Goal: Task Accomplishment & Management: Manage account settings

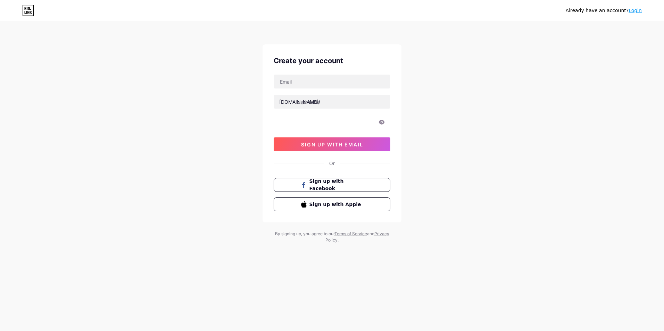
click at [638, 13] on link "Login" at bounding box center [635, 11] width 13 height 6
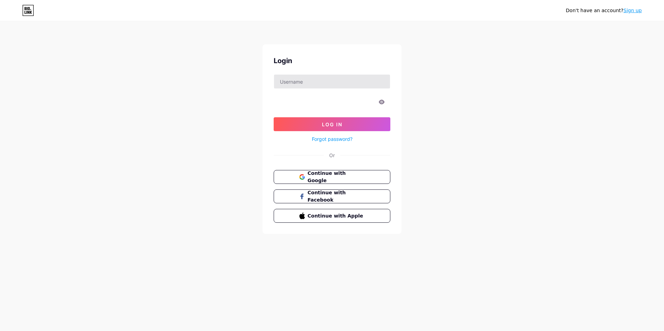
drag, startPoint x: 329, startPoint y: 90, endPoint x: 324, endPoint y: 75, distance: 15.6
click at [328, 86] on form "Log In Forgot password?" at bounding box center [332, 108] width 117 height 69
click at [320, 81] on input "text" at bounding box center [332, 82] width 116 height 14
click at [321, 81] on input "text" at bounding box center [332, 82] width 116 height 14
click at [381, 81] on input "text" at bounding box center [332, 82] width 116 height 14
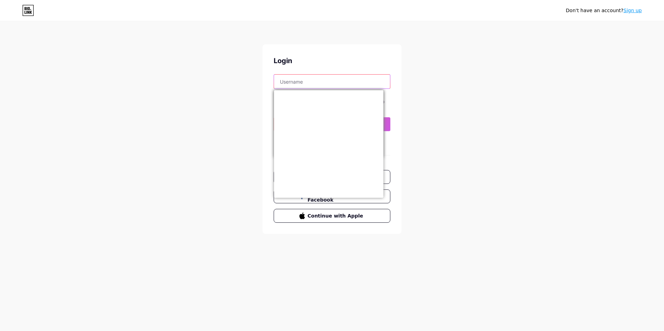
click at [381, 81] on input "text" at bounding box center [332, 82] width 116 height 14
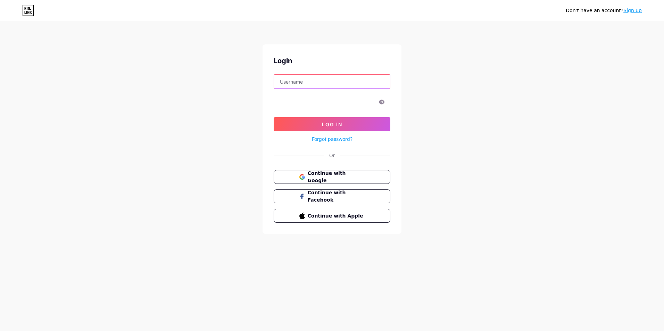
click at [379, 82] on input "text" at bounding box center [332, 82] width 116 height 14
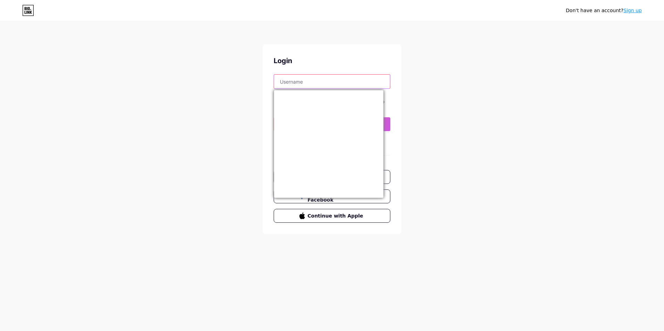
click at [316, 84] on input "text" at bounding box center [332, 82] width 116 height 14
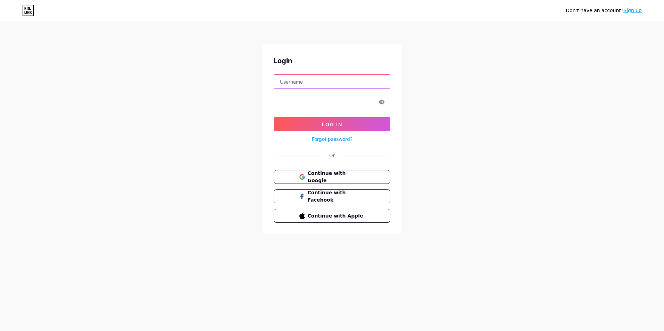
click at [346, 87] on input "text" at bounding box center [332, 82] width 116 height 14
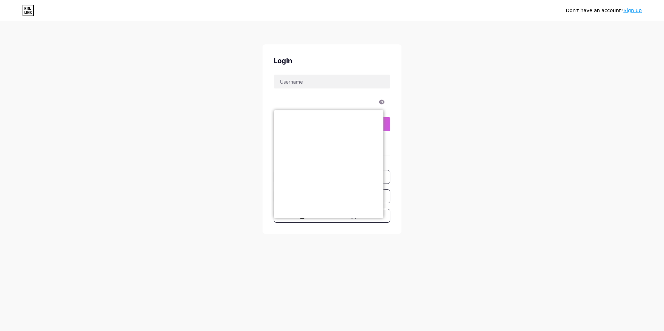
click at [482, 87] on div "Don't have an account? Sign up Login Log In Forgot password? Or Continue with G…" at bounding box center [332, 128] width 664 height 256
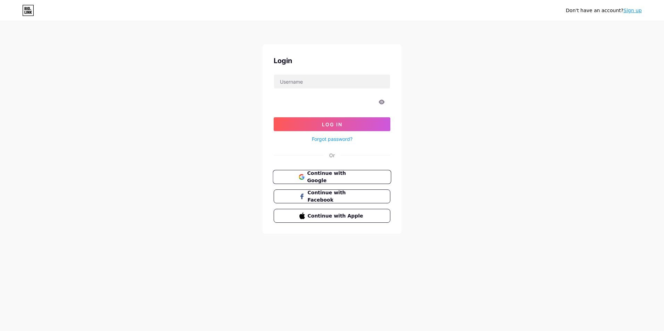
click at [344, 174] on span "Continue with Google" at bounding box center [336, 177] width 58 height 15
